Goal: Task Accomplishment & Management: Complete application form

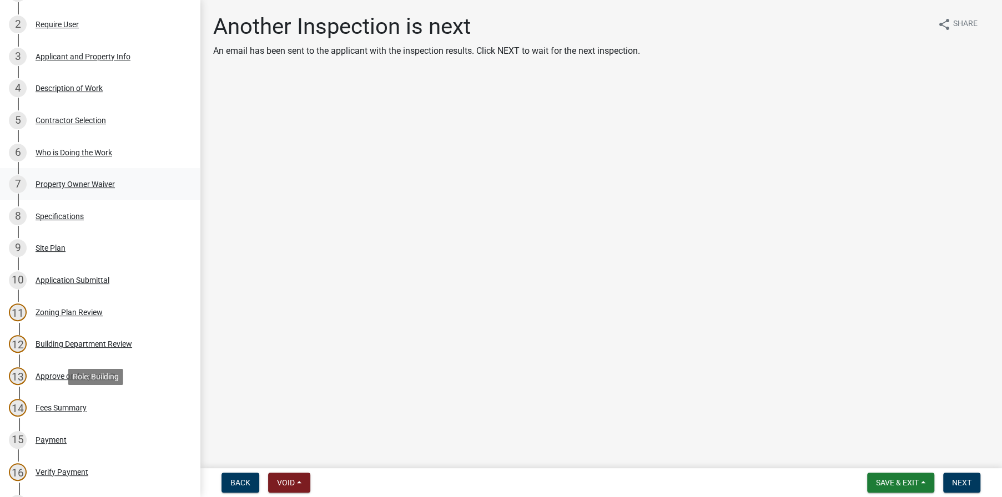
scroll to position [277, 0]
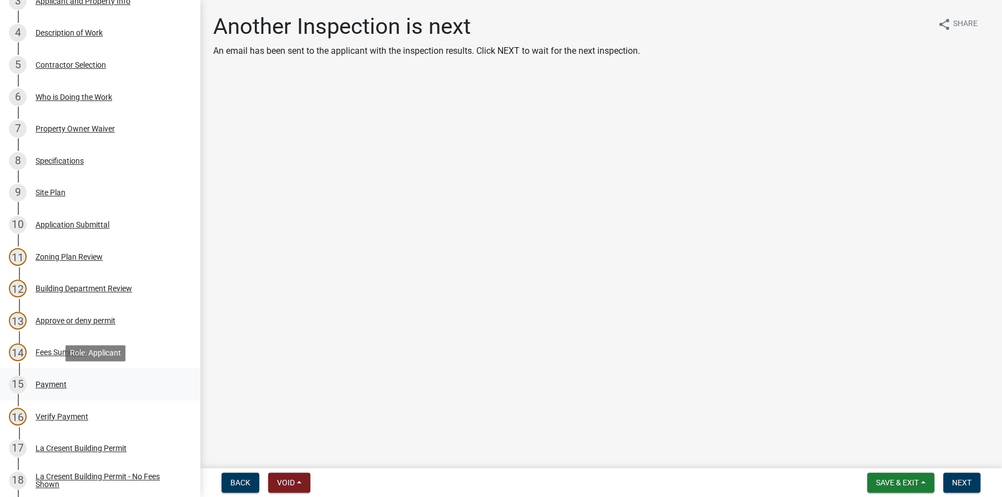
click at [54, 384] on div "Payment" at bounding box center [51, 385] width 31 height 8
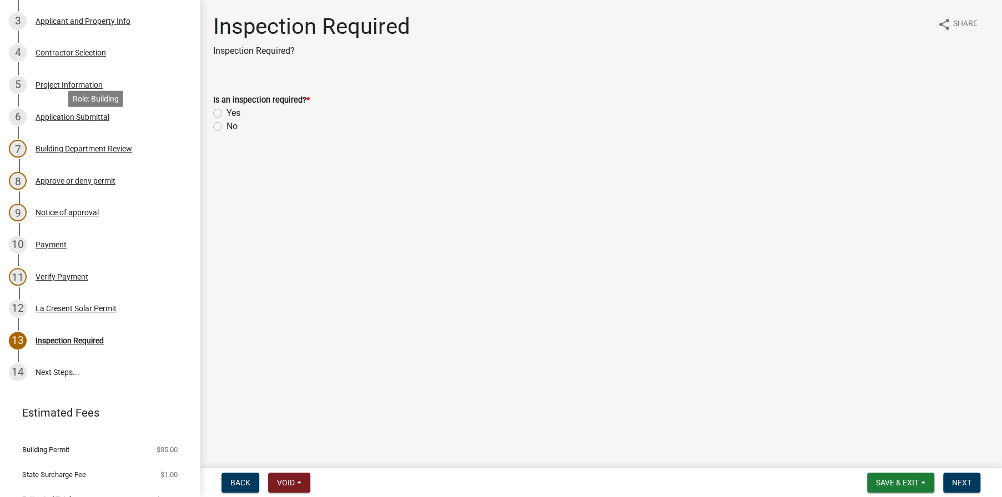
scroll to position [276, 0]
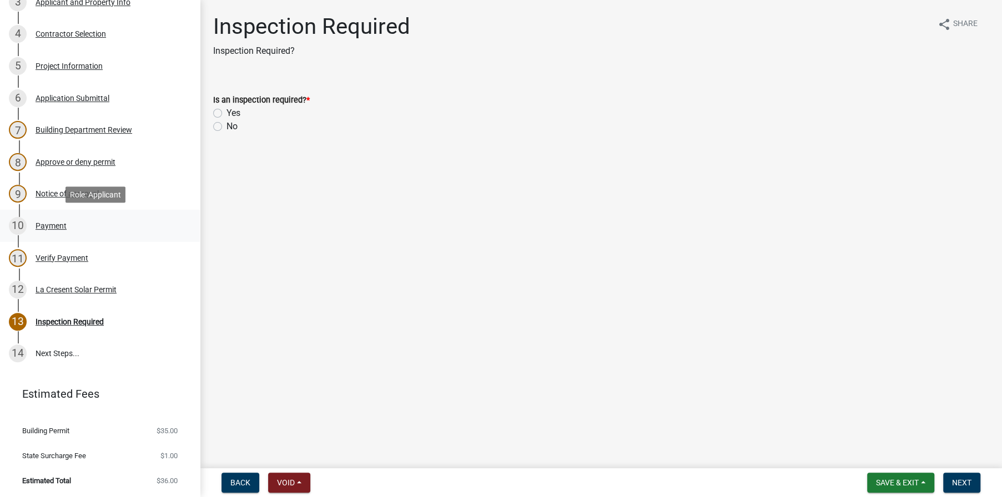
click at [47, 218] on div "10 Payment" at bounding box center [95, 226] width 173 height 18
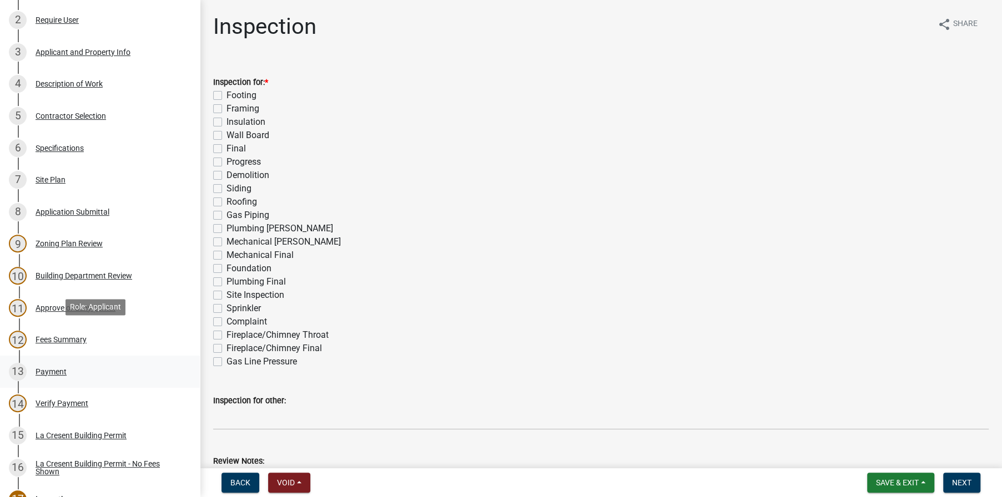
scroll to position [277, 0]
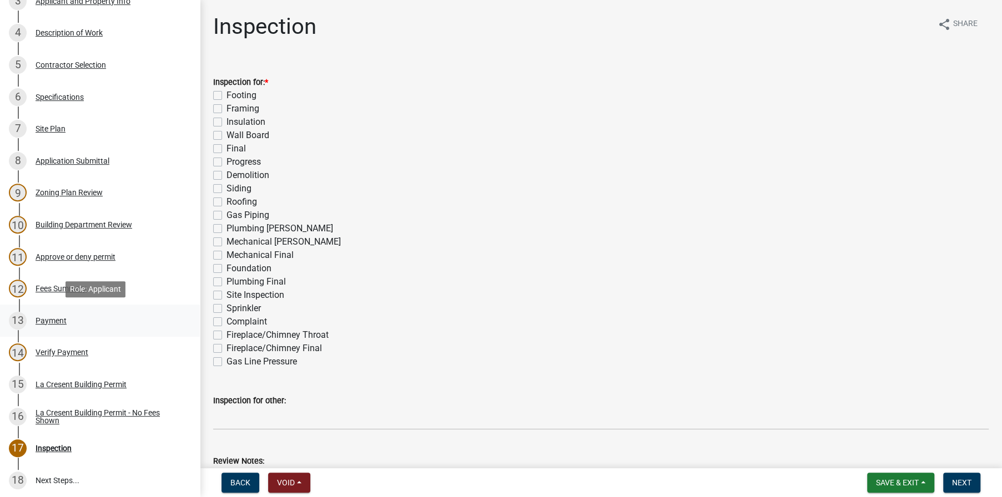
click at [47, 317] on div "Payment" at bounding box center [51, 321] width 31 height 8
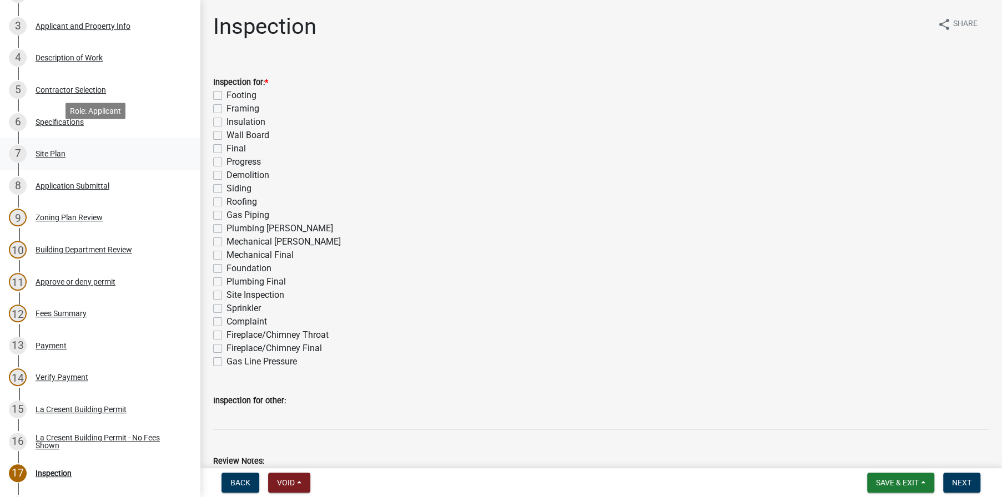
scroll to position [277, 0]
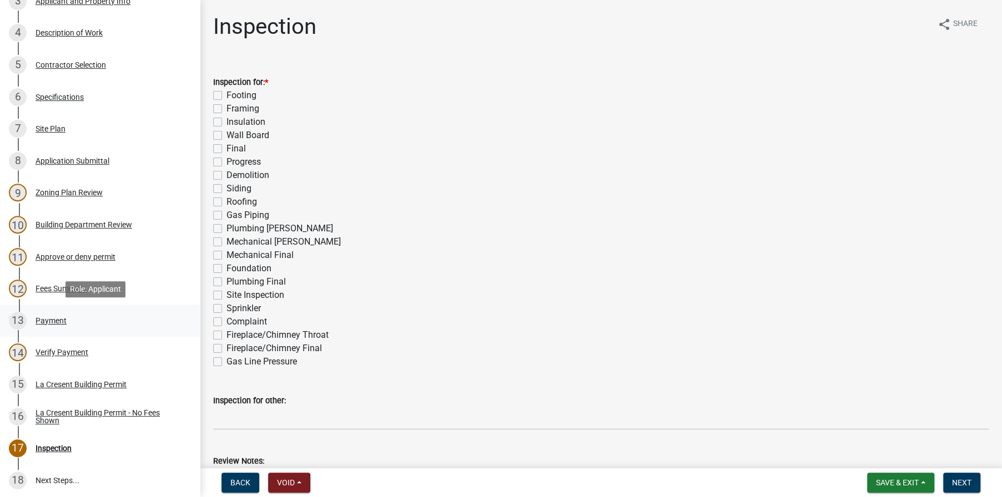
click at [58, 319] on div "Payment" at bounding box center [51, 321] width 31 height 8
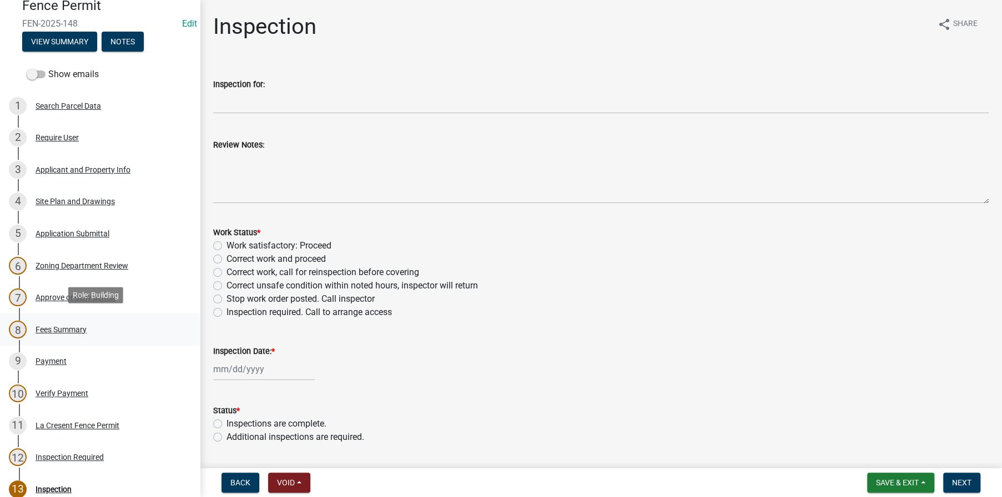
scroll to position [251, 0]
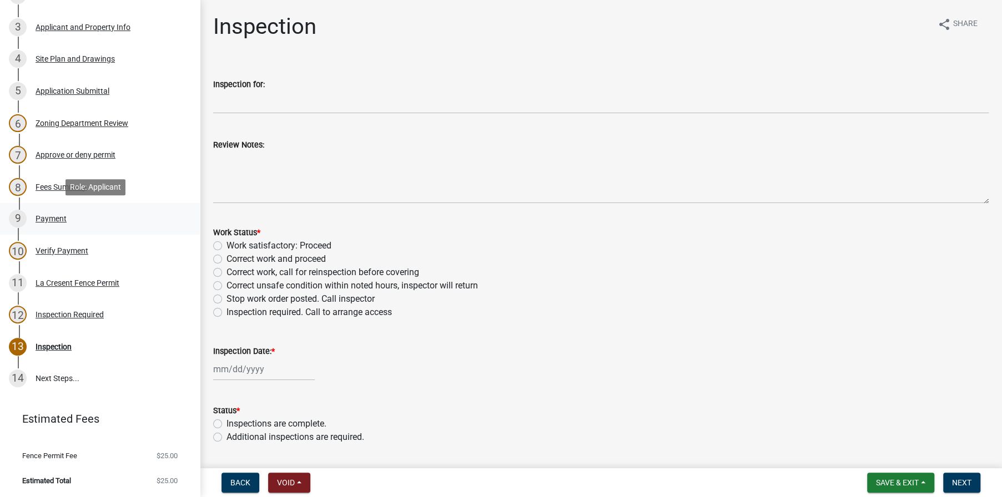
click at [52, 215] on div "Payment" at bounding box center [51, 219] width 31 height 8
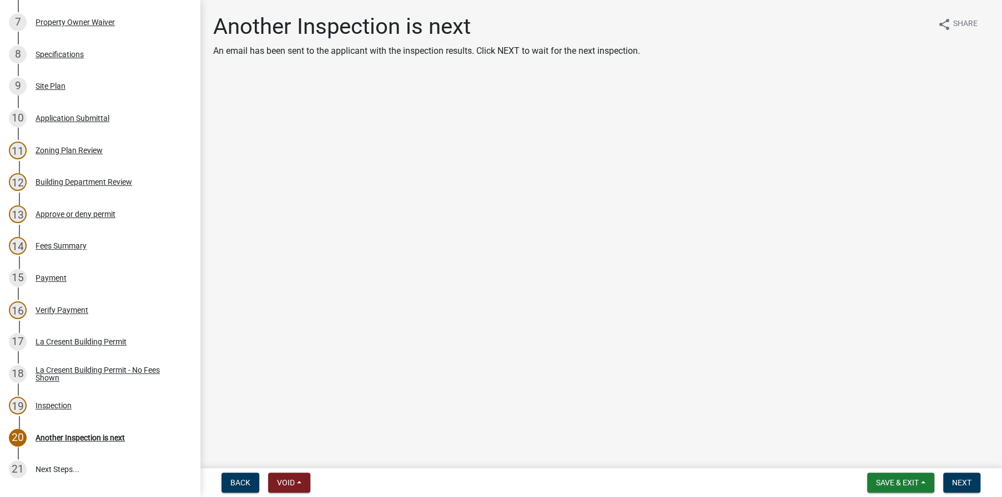
scroll to position [388, 0]
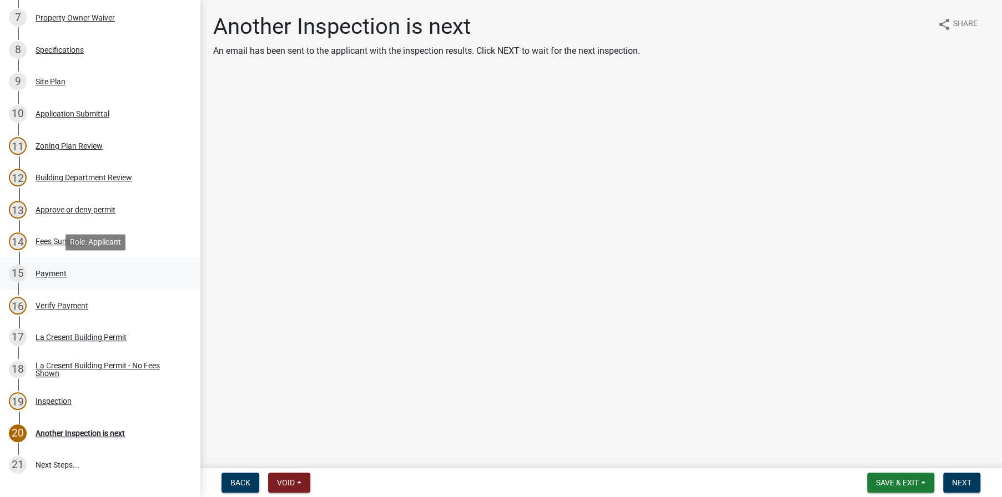
click at [44, 273] on div "Payment" at bounding box center [51, 274] width 31 height 8
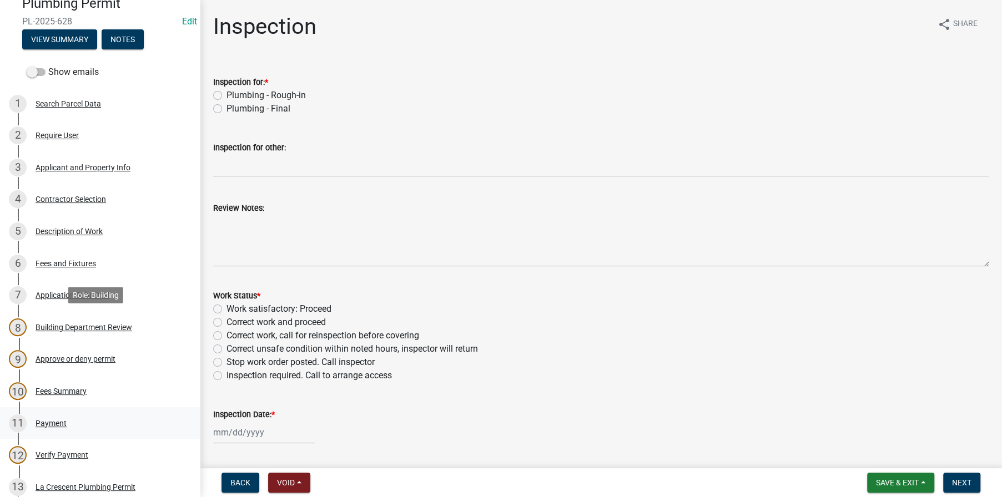
scroll to position [333, 0]
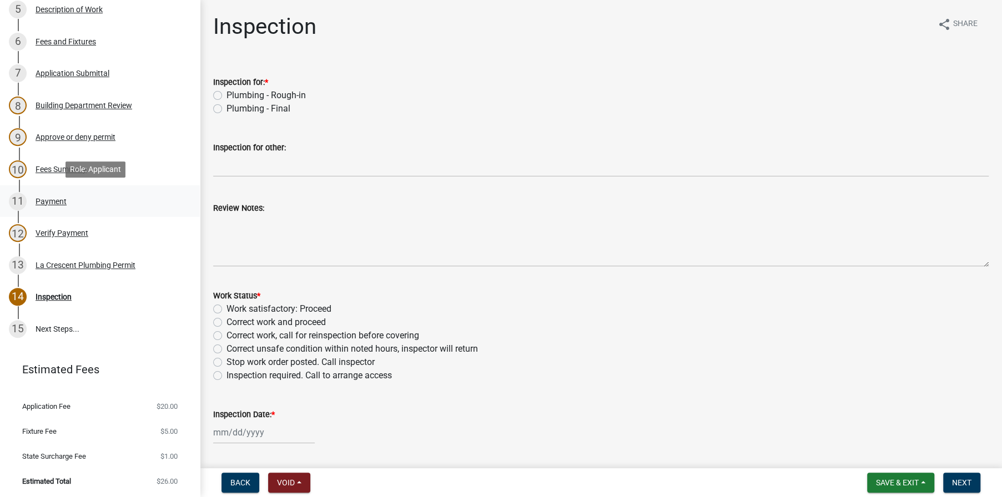
click at [44, 200] on div "Payment" at bounding box center [51, 202] width 31 height 8
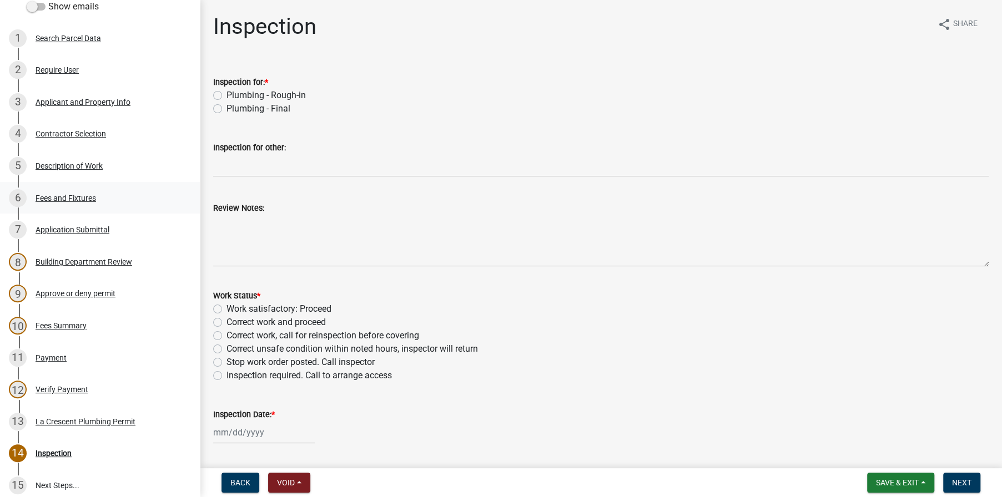
scroll to position [166, 0]
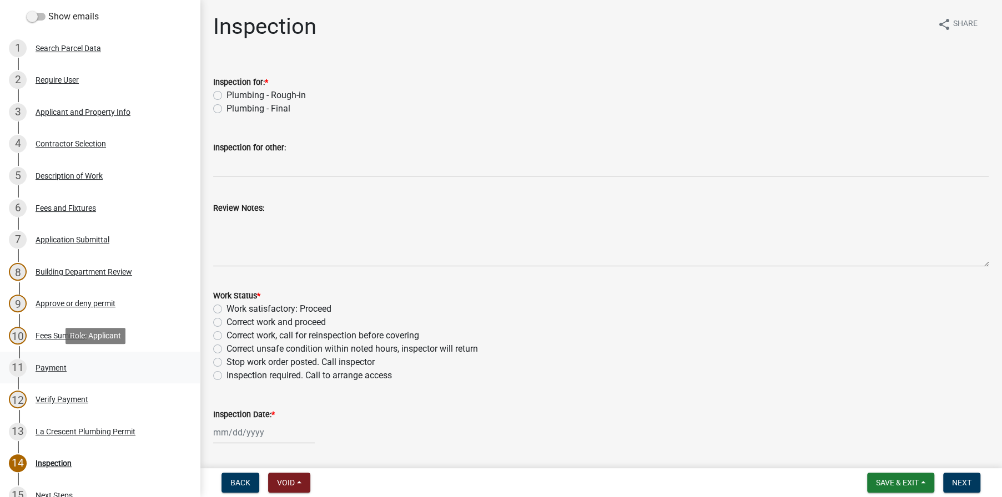
click at [49, 365] on div "Payment" at bounding box center [51, 368] width 31 height 8
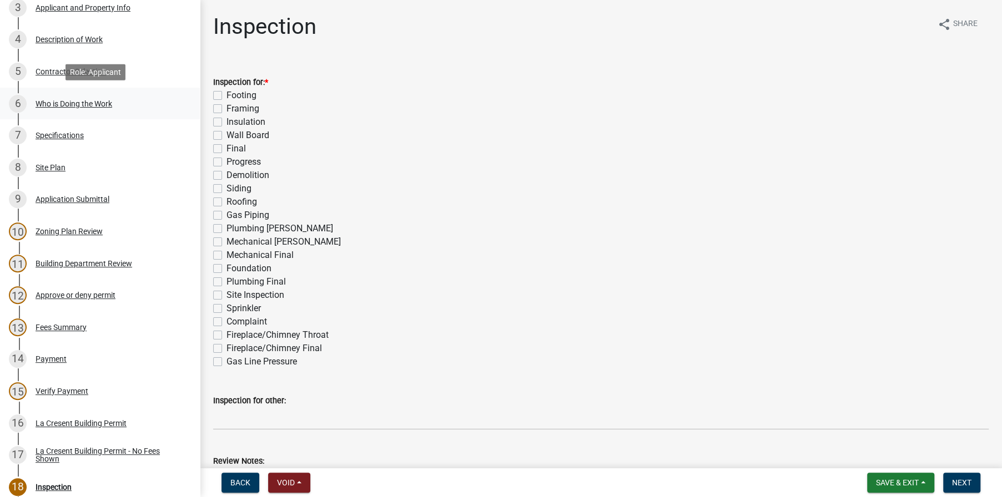
scroll to position [277, 0]
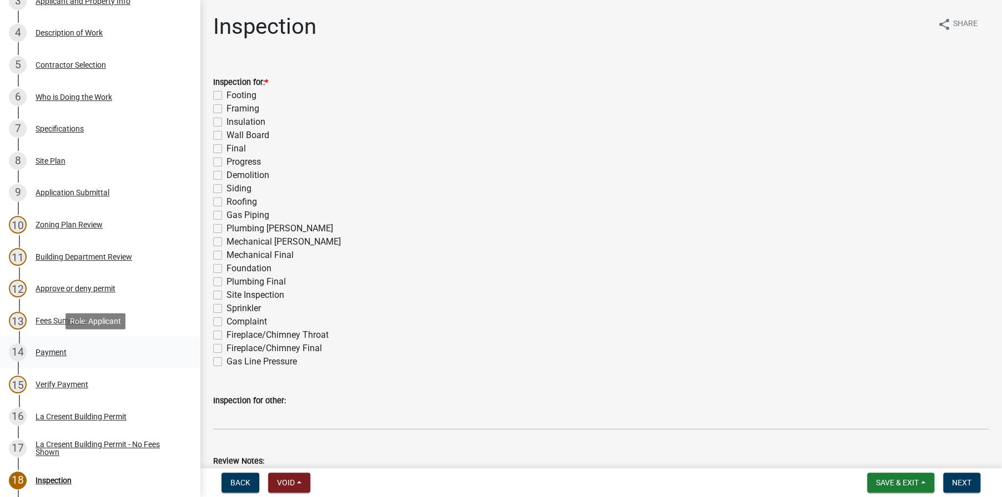
click at [47, 350] on div "Payment" at bounding box center [51, 353] width 31 height 8
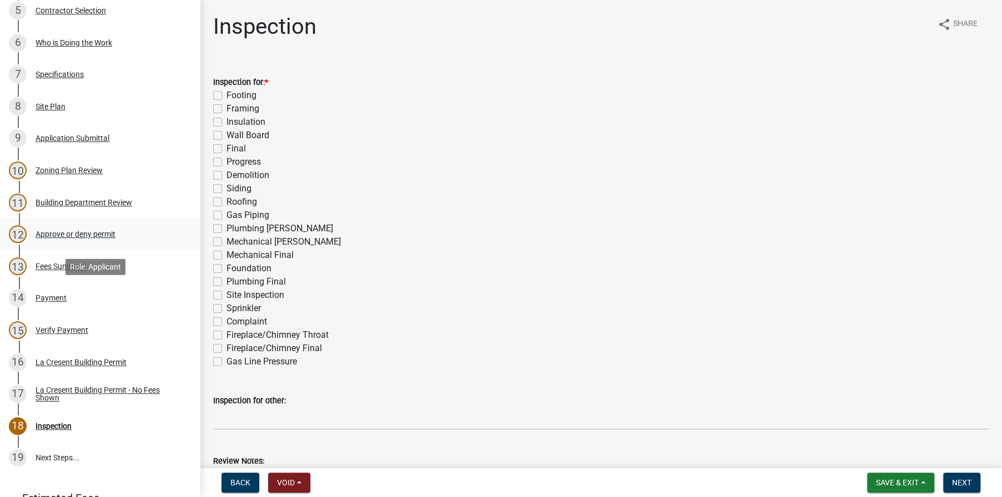
scroll to position [333, 0]
click at [53, 298] on div "Payment" at bounding box center [51, 297] width 31 height 8
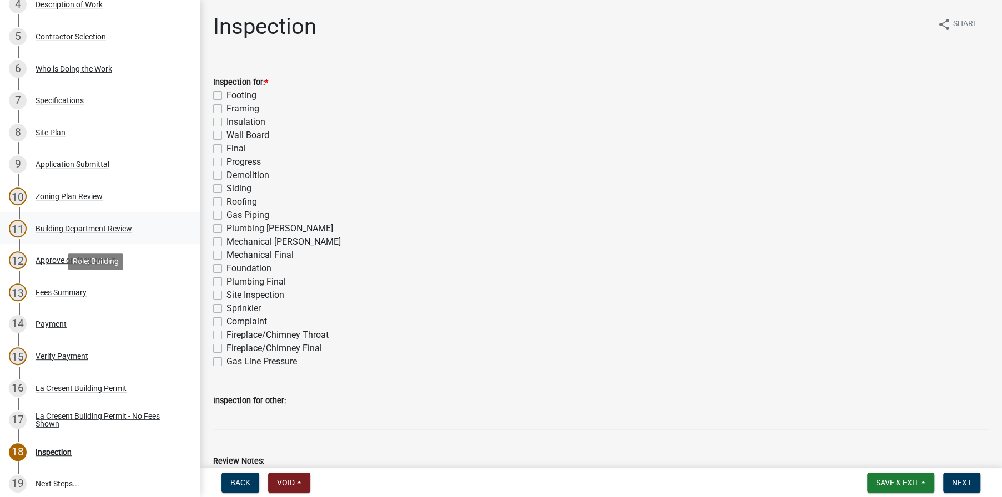
scroll to position [333, 0]
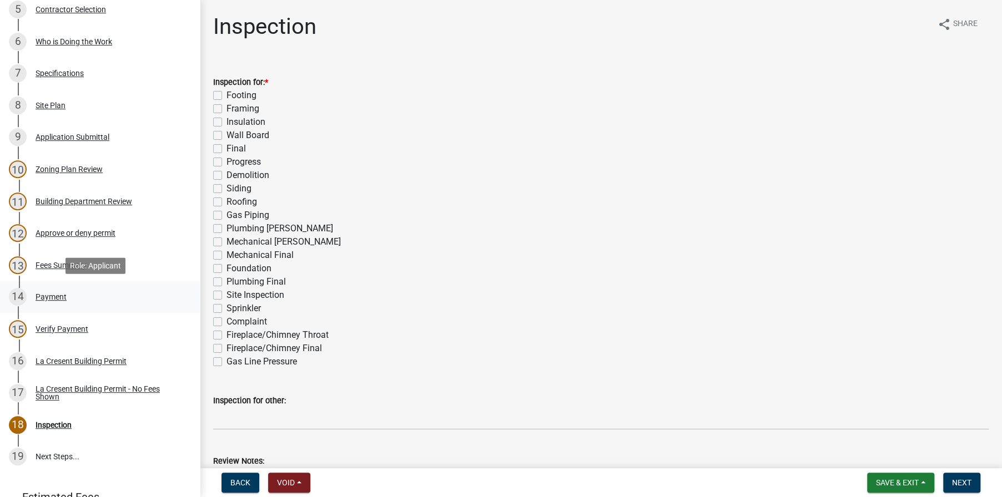
click at [44, 295] on div "Payment" at bounding box center [51, 297] width 31 height 8
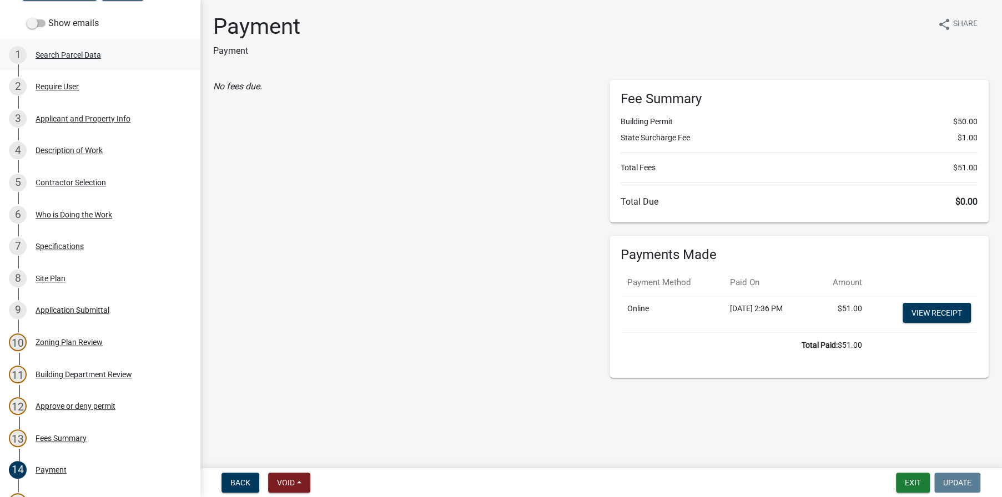
scroll to position [55, 0]
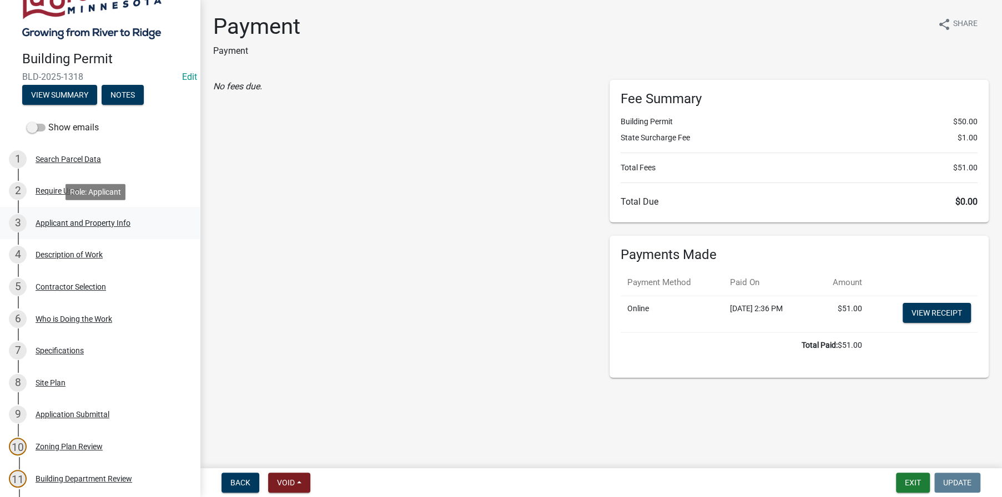
click at [67, 226] on div "Applicant and Property Info" at bounding box center [83, 223] width 95 height 8
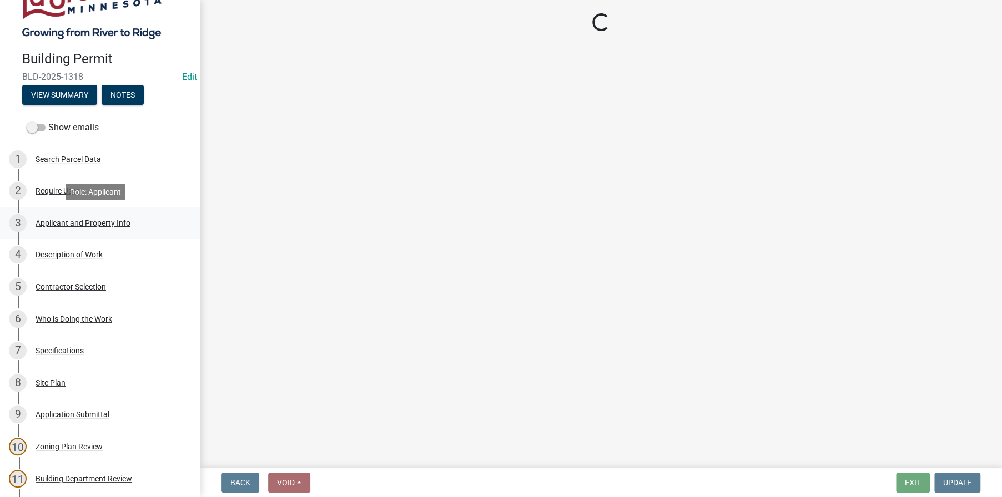
select select "e838c9e2-1e6e-4405-bddc-a3335cd38b08"
